Goal: Transaction & Acquisition: Purchase product/service

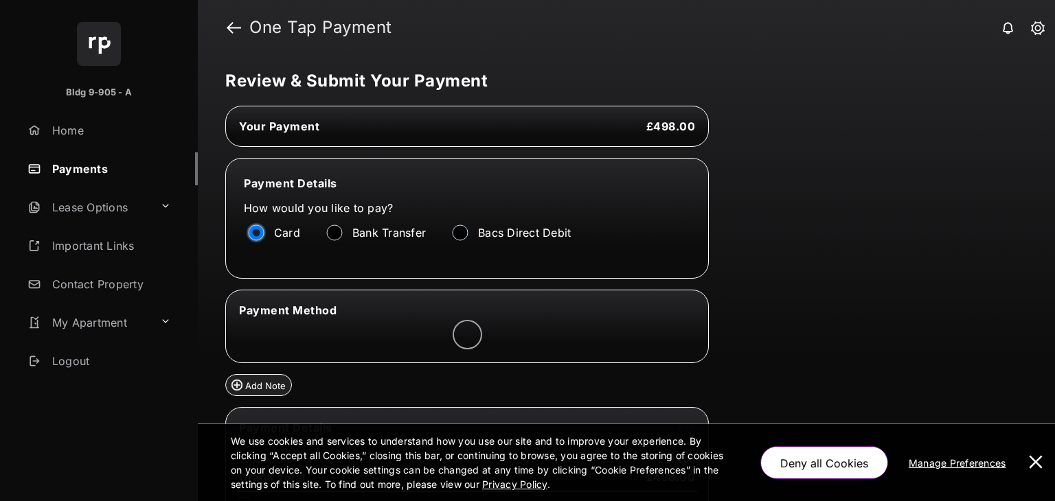
scroll to position [77, 0]
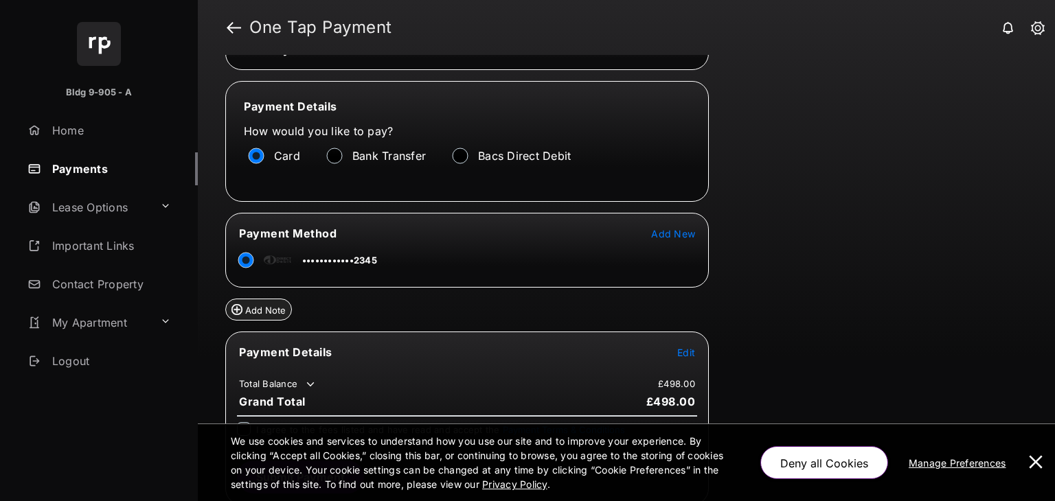
click at [668, 236] on span "Add New" at bounding box center [673, 234] width 44 height 12
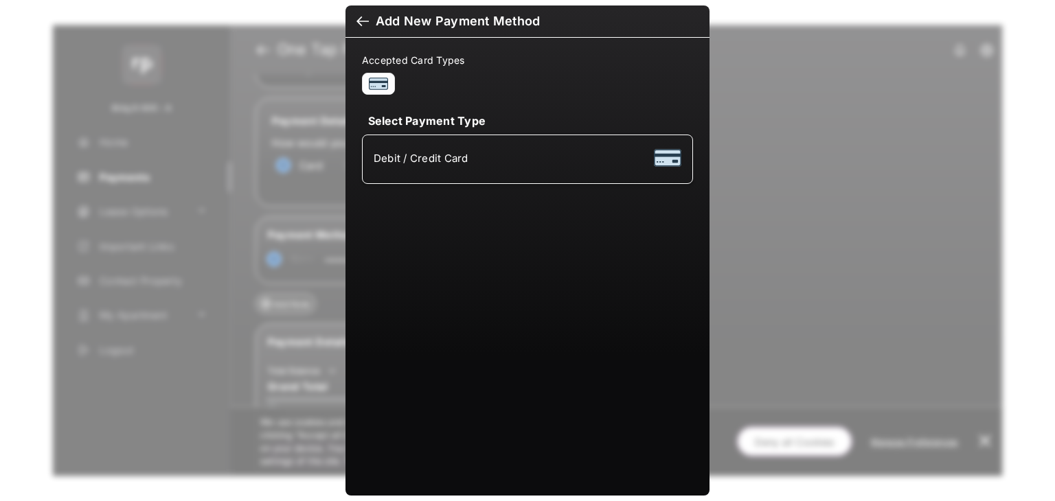
click at [554, 163] on div "Debit / Credit Card" at bounding box center [528, 159] width 308 height 26
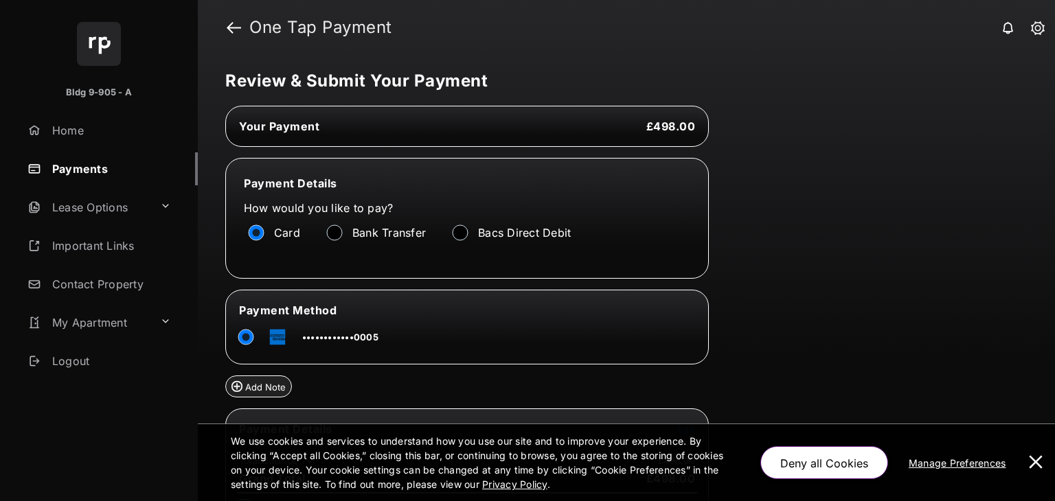
click at [672, 336] on tr "••••••••••••0005" at bounding box center [466, 334] width 479 height 31
click at [692, 331] on icon at bounding box center [689, 333] width 12 height 12
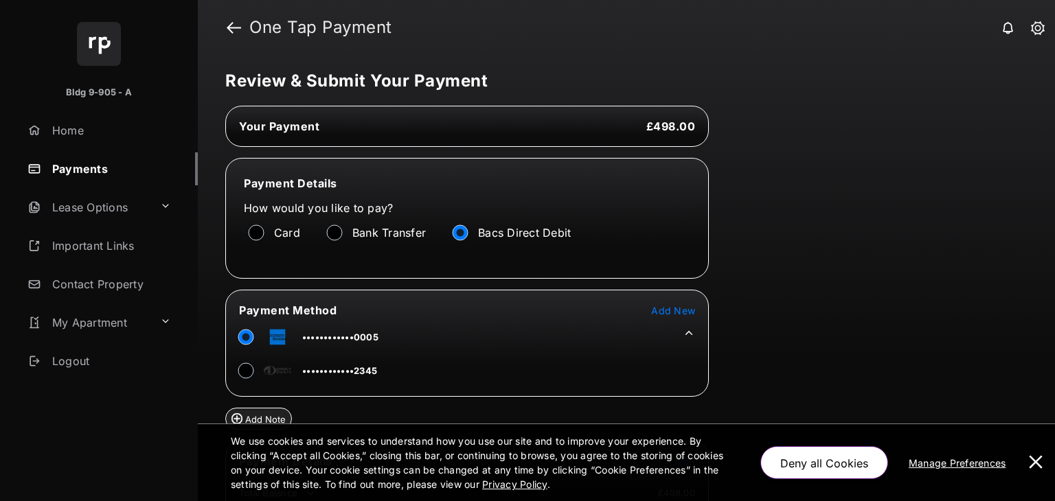
click at [255, 222] on div "Card" at bounding box center [283, 232] width 78 height 25
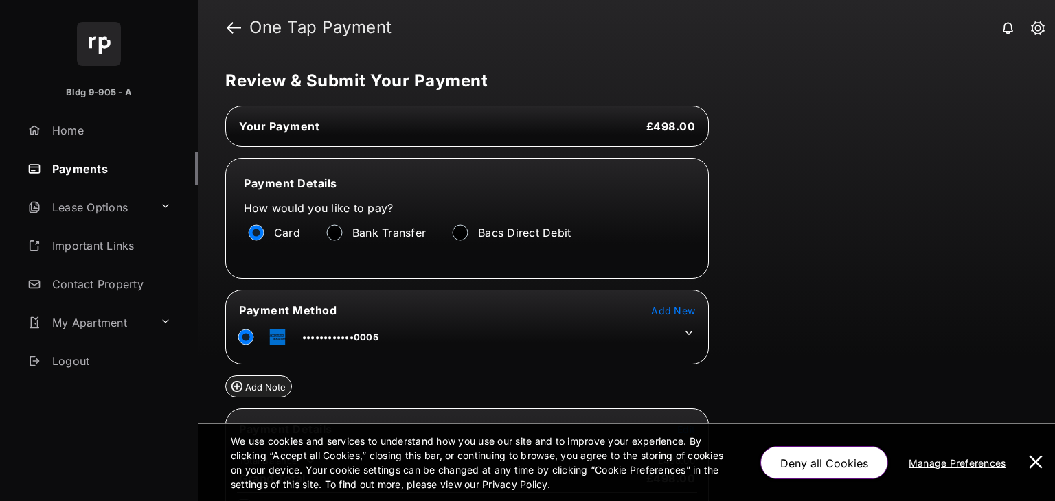
click at [684, 333] on icon at bounding box center [689, 333] width 12 height 12
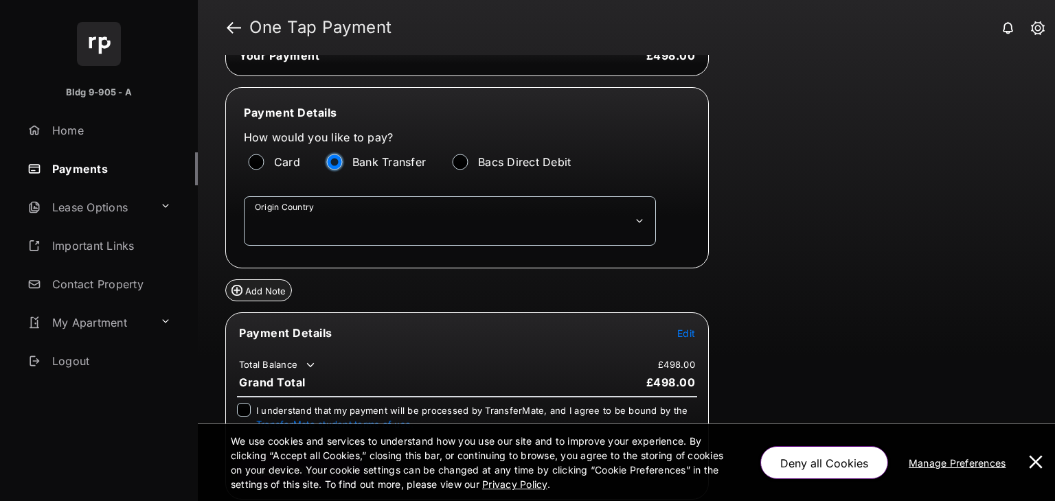
scroll to position [66, 0]
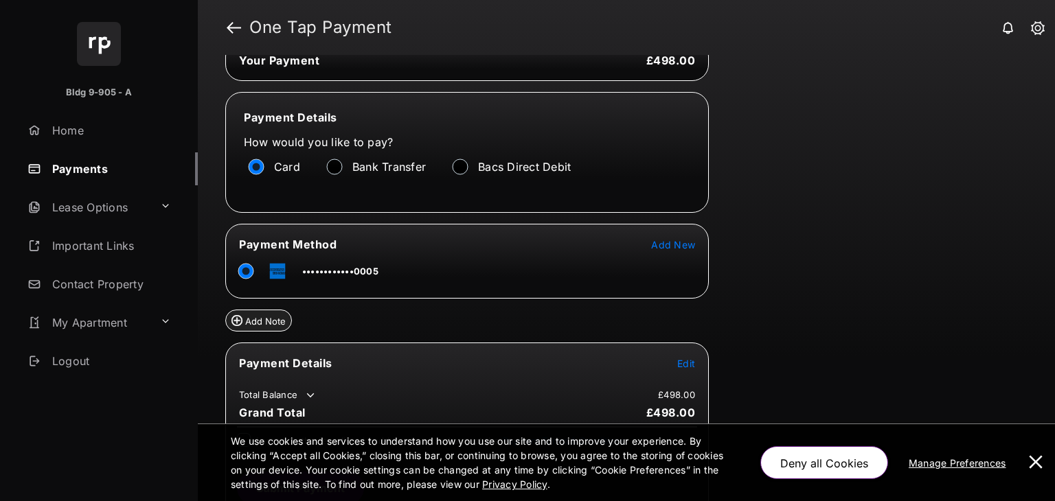
click at [871, 339] on div "Review & Submit Your Payment Your Payment £498.00 Payment Details How would you…" at bounding box center [626, 278] width 857 height 446
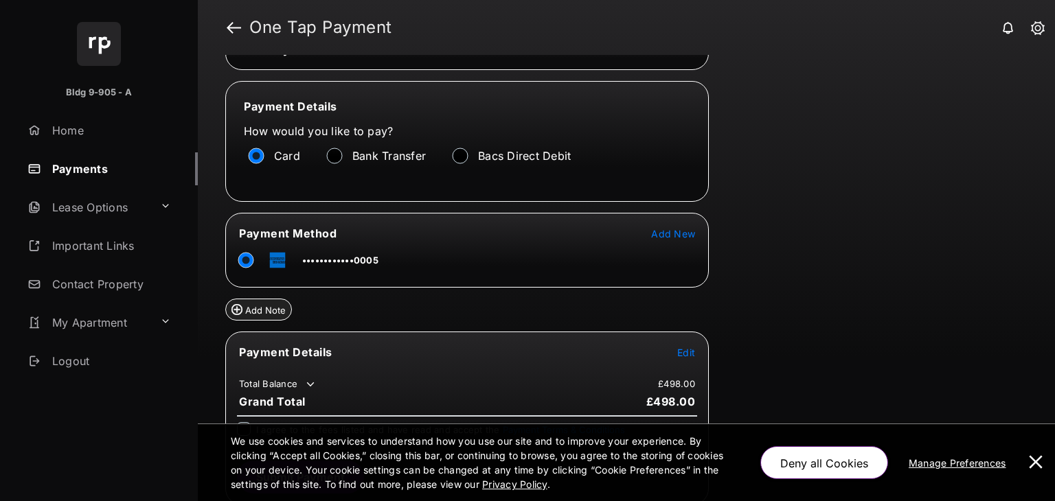
click at [687, 349] on span "Edit" at bounding box center [686, 353] width 18 height 12
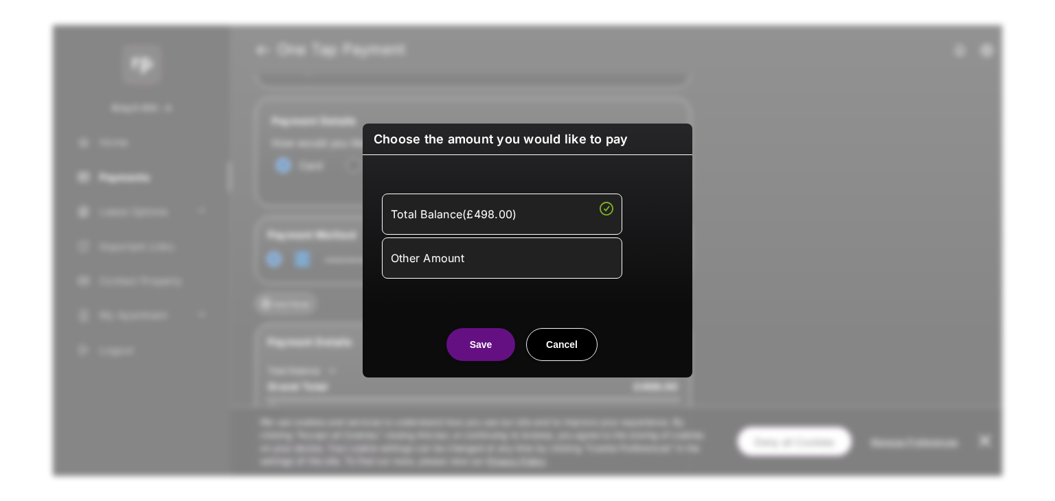
click at [521, 249] on div "Other Amount" at bounding box center [502, 258] width 222 height 23
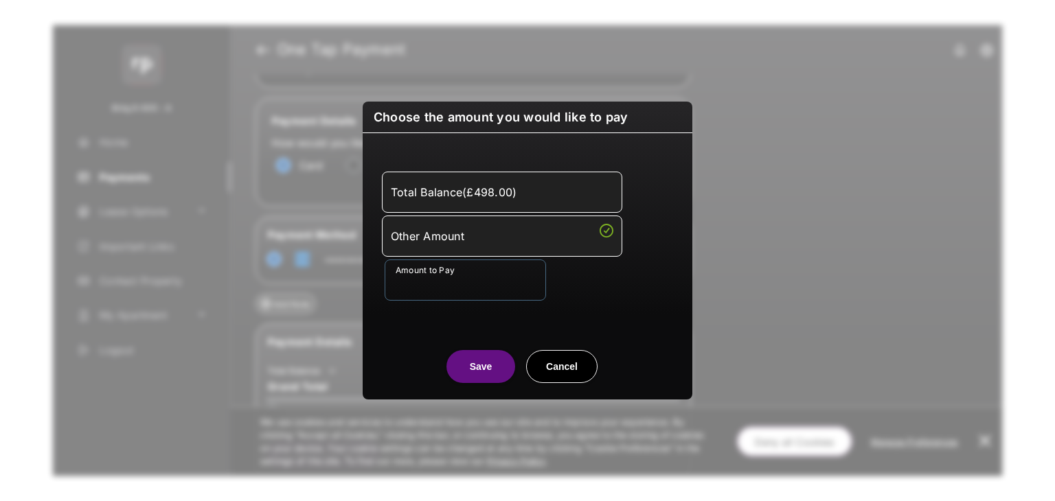
click at [468, 276] on input "Amount to Pay" at bounding box center [465, 280] width 161 height 41
type input "***"
click at [576, 301] on div "Total Balance ( £498.00 ) Other Amount Amount to Pay ***" at bounding box center [527, 236] width 313 height 173
click at [489, 352] on button "Save" at bounding box center [480, 366] width 69 height 33
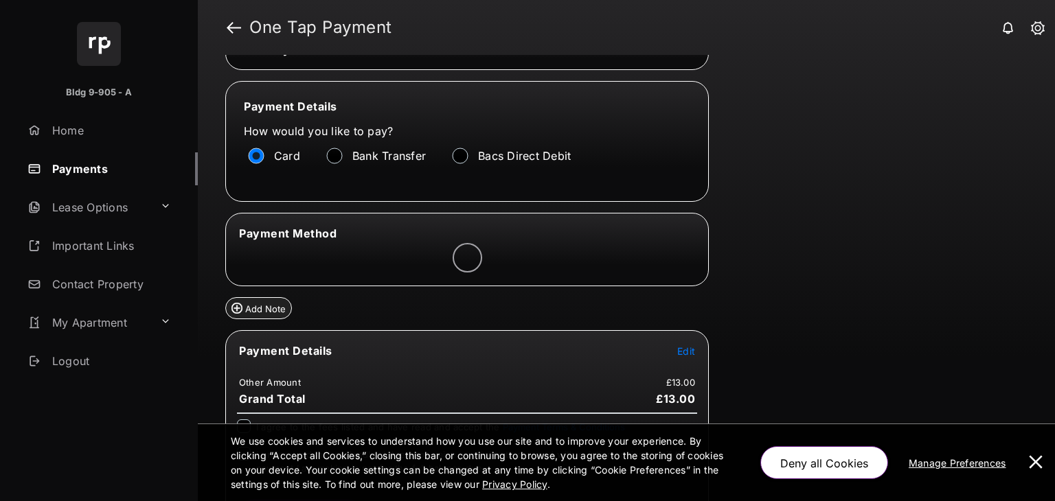
click at [1037, 457] on button at bounding box center [1035, 462] width 27 height 77
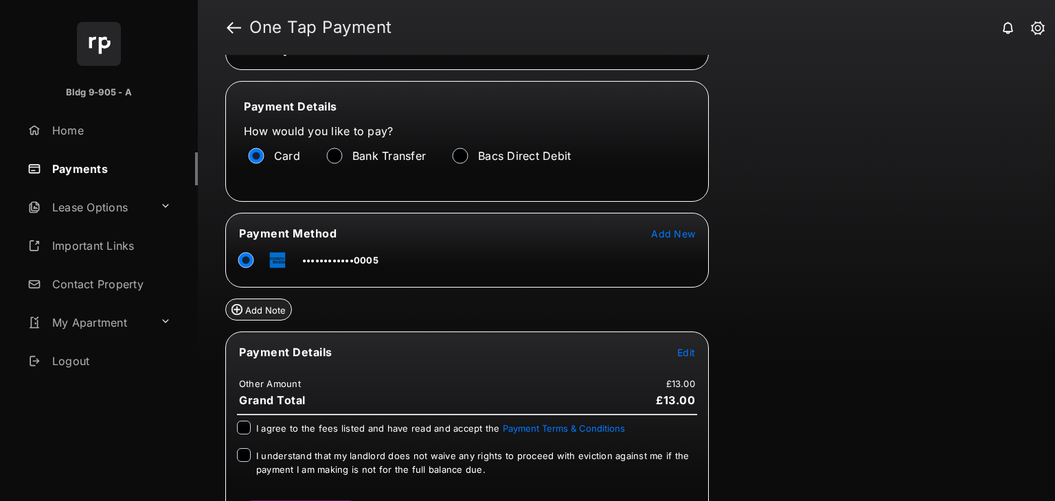
scroll to position [115, 0]
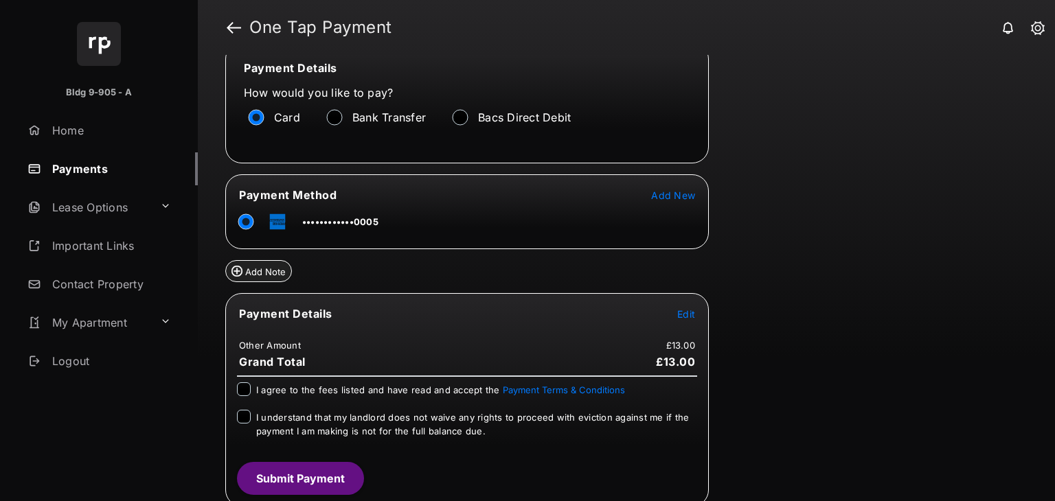
click at [338, 393] on div "I agree to the fees listed and have read and accept the Payment Terms & Conditi…" at bounding box center [467, 395] width 477 height 27
click at [310, 387] on span "I agree to the fees listed and have read and accept the Payment Terms & Conditi…" at bounding box center [440, 390] width 369 height 11
click at [286, 413] on span "I understand that my landlord does not waive any rights to proceed with evictio…" at bounding box center [472, 424] width 433 height 25
click at [297, 470] on button "Submit Payment" at bounding box center [300, 478] width 127 height 33
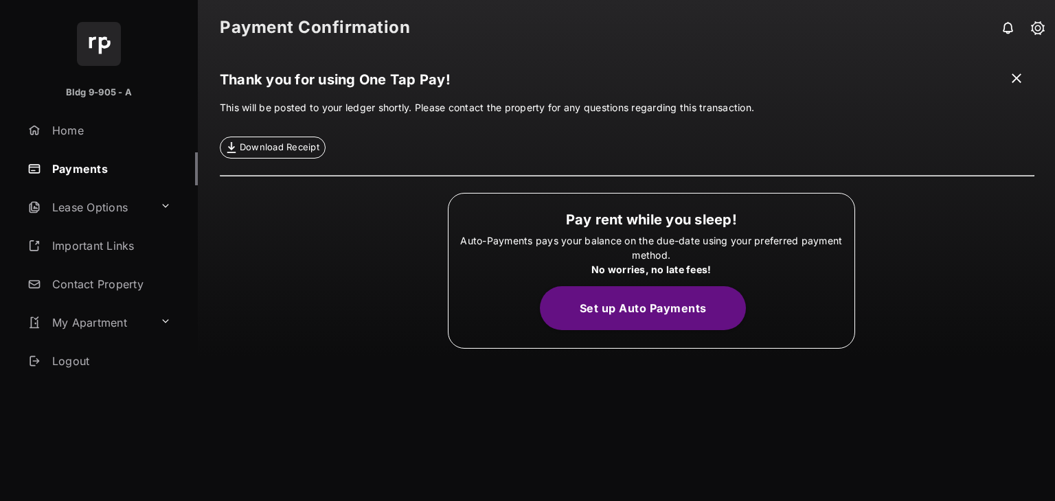
click at [339, 333] on div "Thank you for using One Tap Pay! This will be posted to your ledger shortly. Pl…" at bounding box center [627, 278] width 814 height 446
